Goal: Check status: Check status

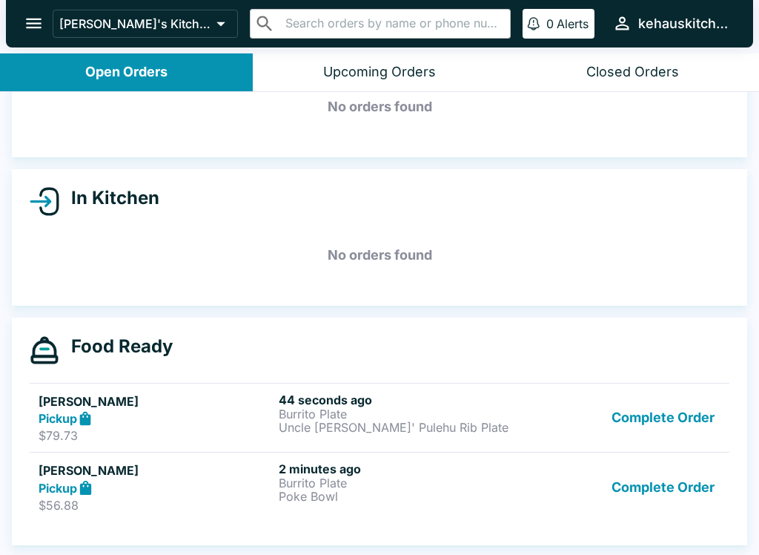
scroll to position [83, 0]
click at [480, 480] on p "Burrito Plate" at bounding box center [396, 482] width 234 height 13
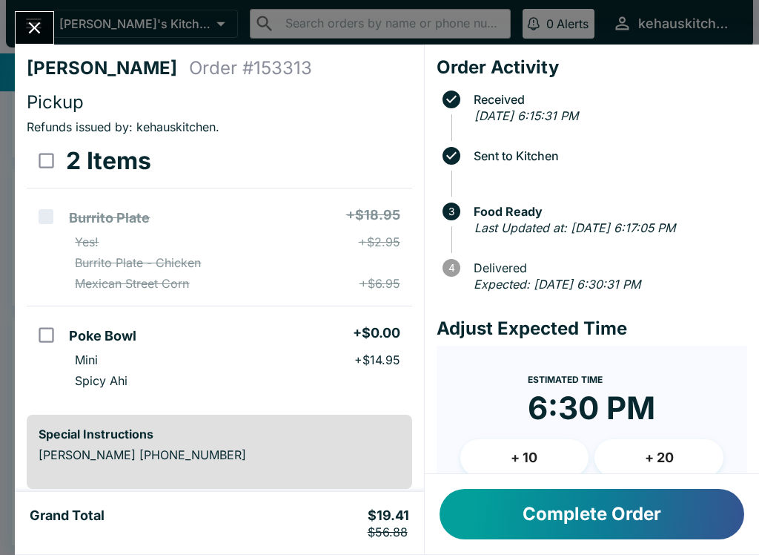
click at [47, 16] on button "Close" at bounding box center [35, 28] width 38 height 32
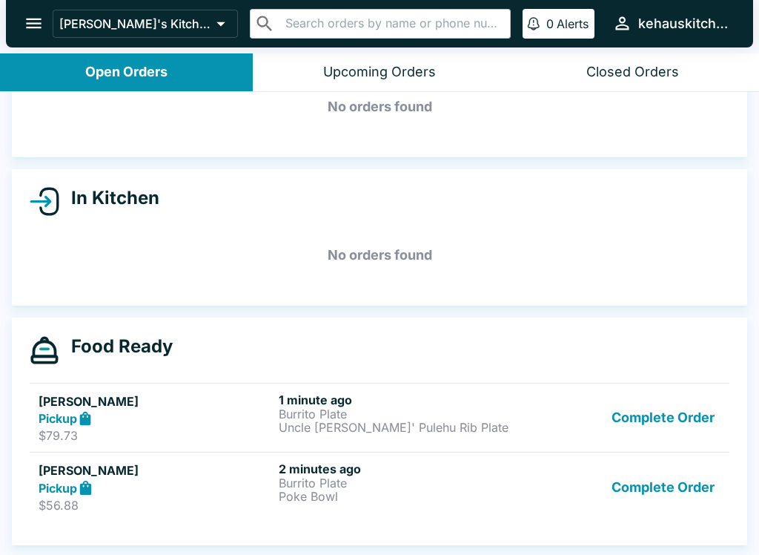
click at [200, 424] on div "Pickup" at bounding box center [156, 418] width 234 height 17
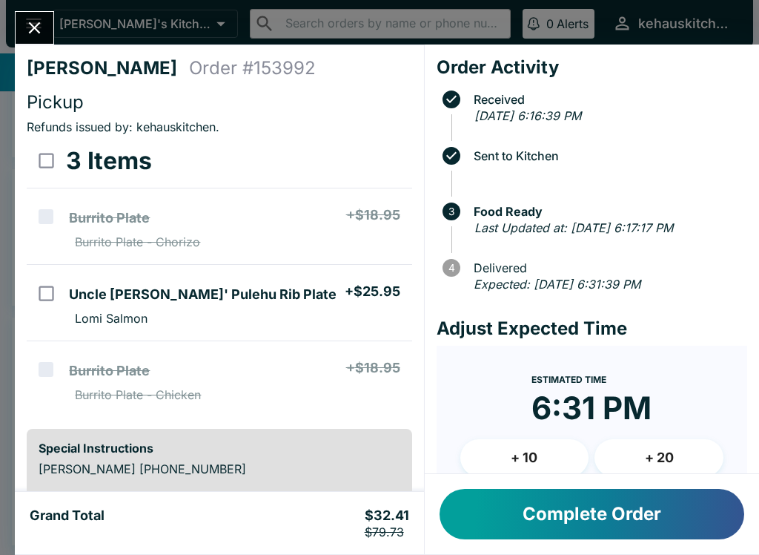
click at [36, 15] on button "Close" at bounding box center [35, 28] width 38 height 32
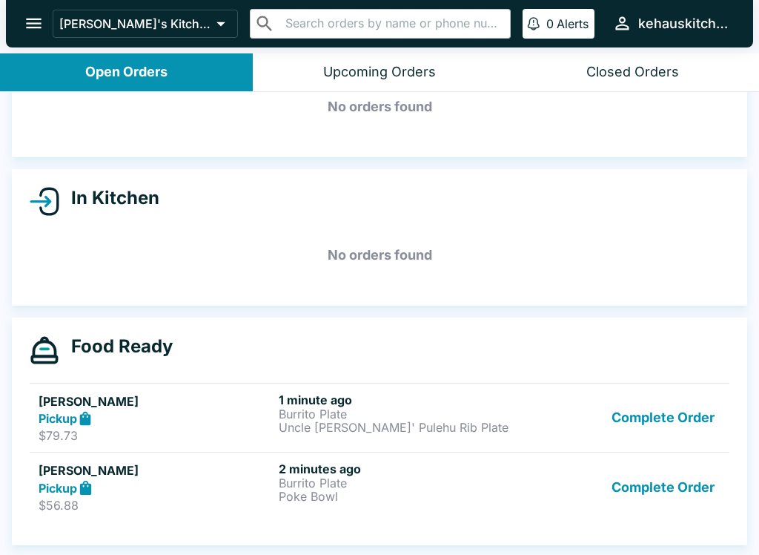
click at [165, 500] on p "$56.88" at bounding box center [156, 504] width 234 height 15
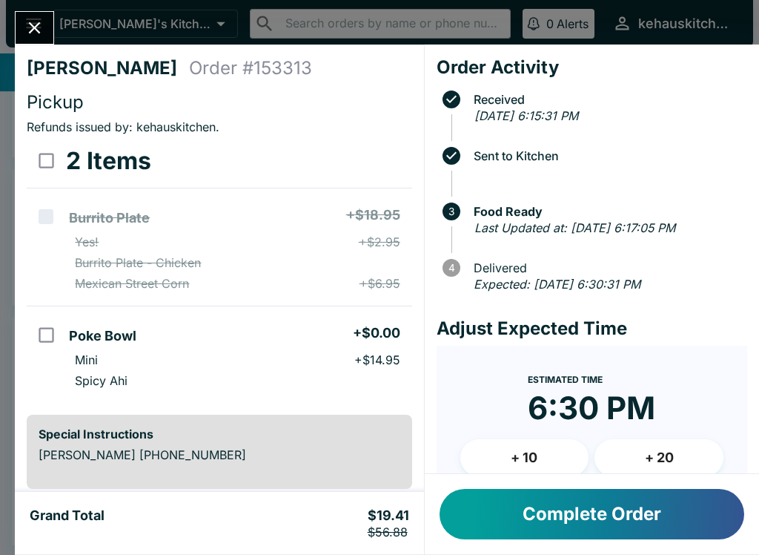
click at [60, 23] on div "[PERSON_NAME] Order # 153313 Pickup Refunds issued by: [PERSON_NAME] . 2 Items …" at bounding box center [379, 277] width 759 height 555
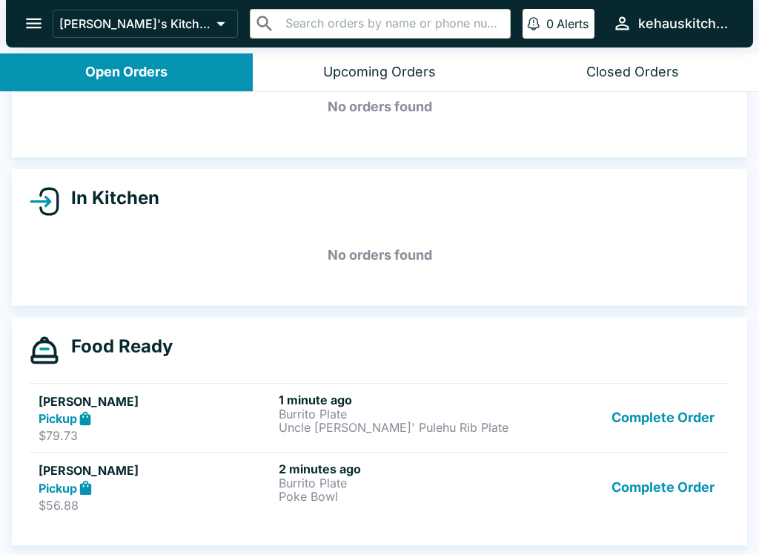
click at [337, 429] on p "Uncle [PERSON_NAME]' Pulehu Rib Plate" at bounding box center [396, 426] width 234 height 13
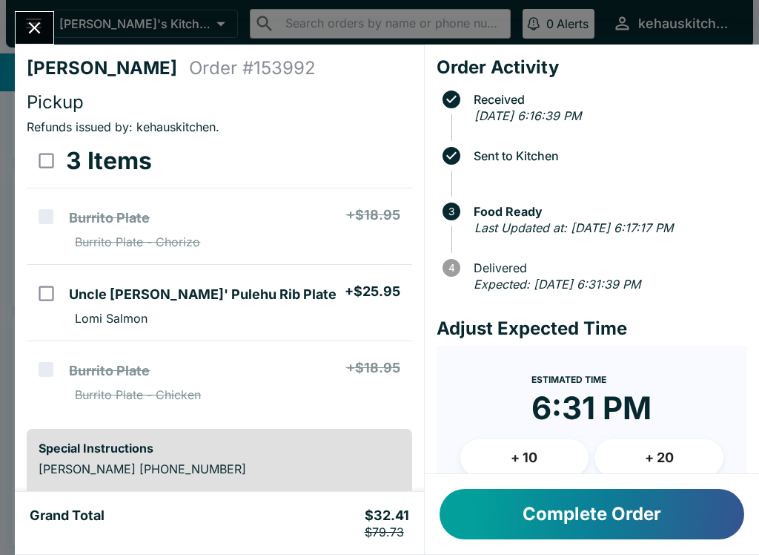
scroll to position [42, 0]
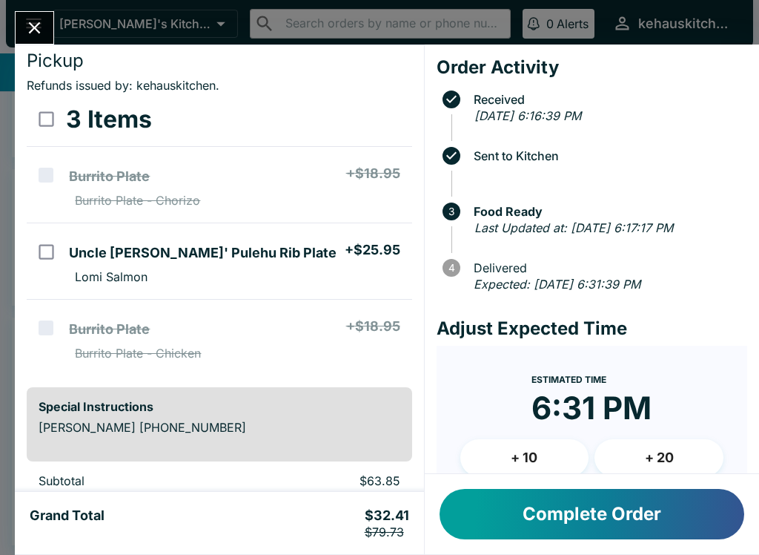
click at [44, 35] on icon "Close" at bounding box center [34, 28] width 20 height 20
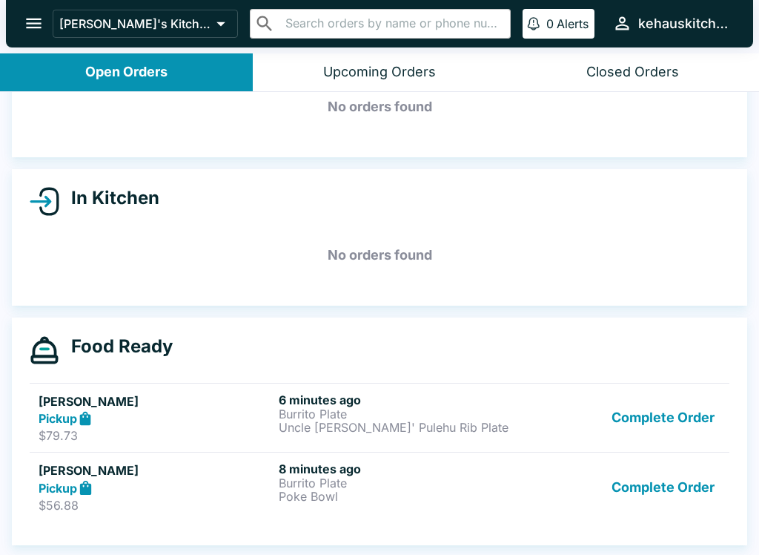
click at [234, 509] on p "$56.88" at bounding box center [156, 504] width 234 height 15
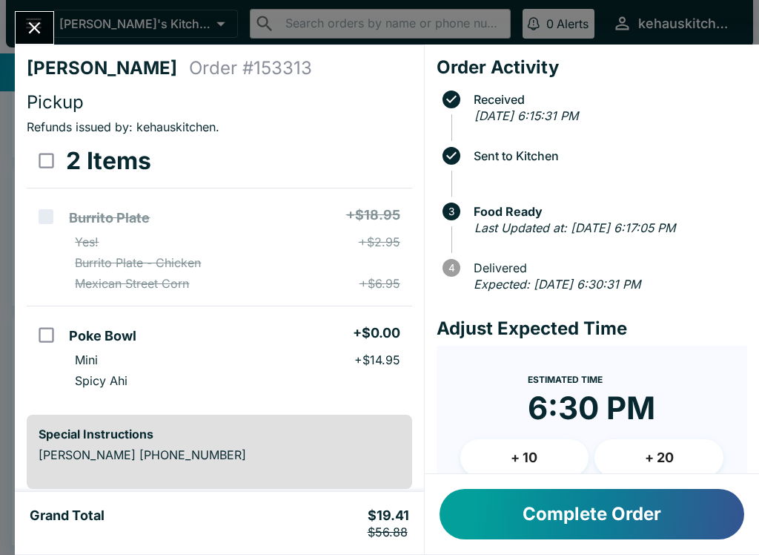
click at [37, 19] on icon "Close" at bounding box center [34, 28] width 20 height 20
